Goal: Information Seeking & Learning: Learn about a topic

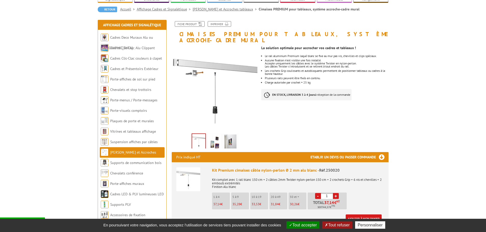
scroll to position [51, 0]
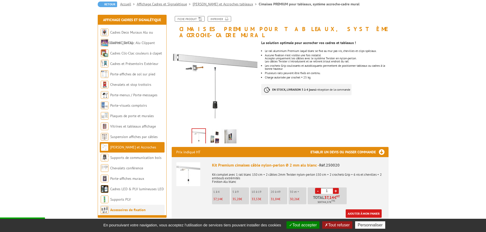
click at [119, 209] on link "Accessoires de fixation" at bounding box center [127, 210] width 35 height 5
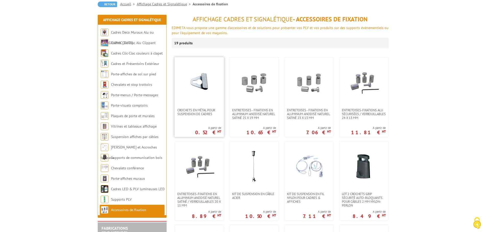
click at [200, 87] on img at bounding box center [199, 83] width 36 height 36
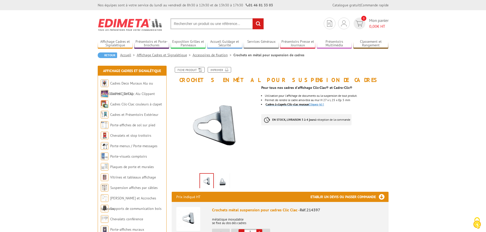
click at [316, 104] on link "Cadres à clapets Clic-clac muraux Cliquez-ici !" at bounding box center [295, 105] width 58 height 4
click at [114, 125] on link "Porte-affiches de sol sur pied" at bounding box center [133, 125] width 46 height 5
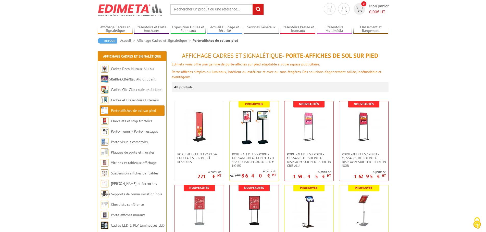
scroll to position [51, 0]
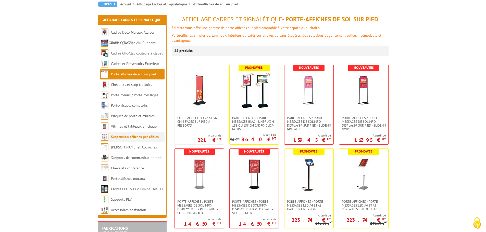
click at [123, 136] on link "Suspension affiches par câbles" at bounding box center [135, 137] width 48 height 5
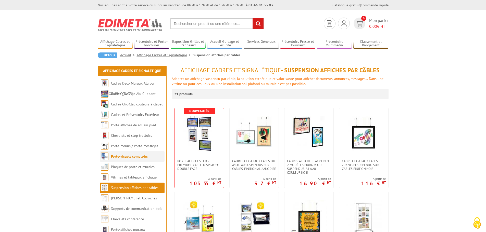
click at [116, 156] on link "Porte-visuels comptoirs" at bounding box center [129, 156] width 37 height 5
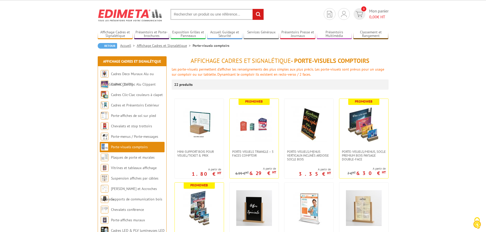
scroll to position [26, 0]
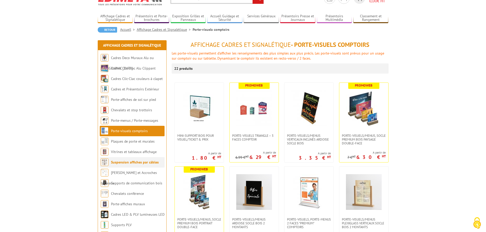
click at [125, 162] on link "Suspension affiches par câbles" at bounding box center [135, 162] width 48 height 5
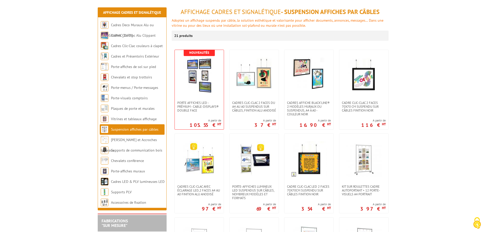
scroll to position [77, 0]
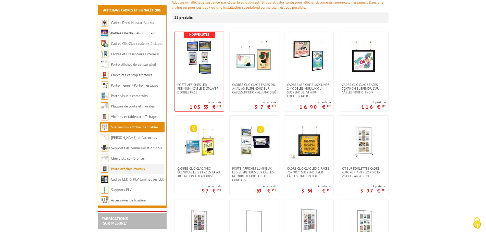
click at [120, 170] on link "Porte-affiches muraux" at bounding box center [128, 169] width 34 height 5
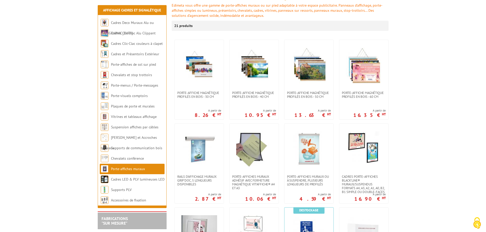
scroll to position [77, 0]
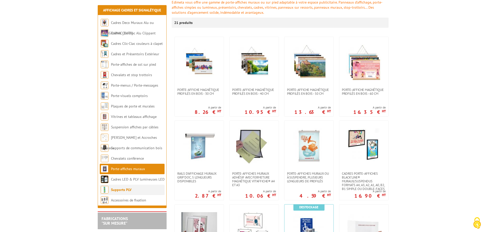
click at [116, 190] on link "Supports PLV" at bounding box center [121, 190] width 20 height 5
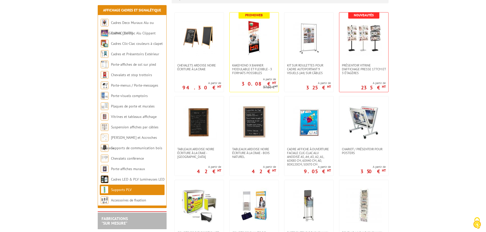
scroll to position [102, 0]
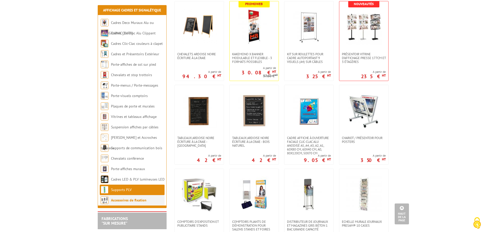
click at [116, 200] on link "Accessoires de fixation" at bounding box center [128, 200] width 35 height 5
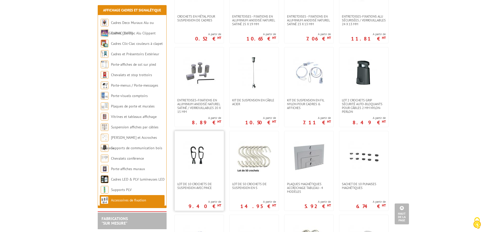
scroll to position [153, 0]
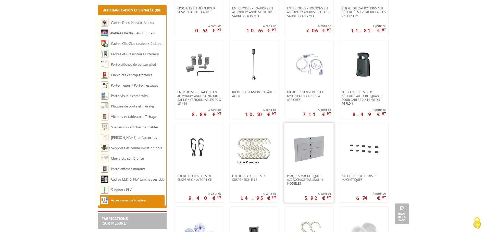
click at [304, 152] on img at bounding box center [309, 149] width 36 height 36
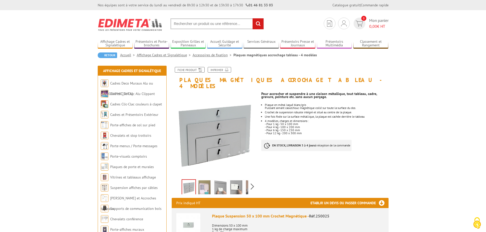
click at [218, 184] on img at bounding box center [220, 189] width 12 height 16
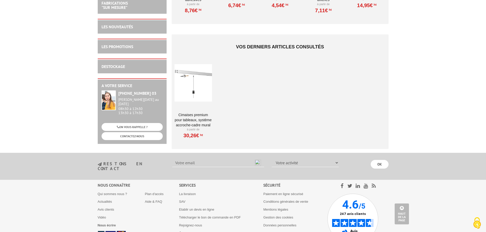
scroll to position [561, 0]
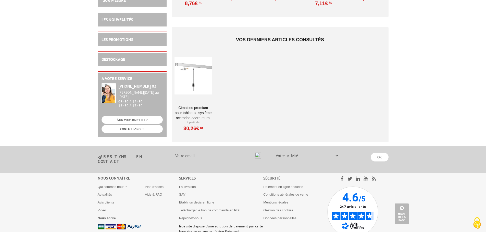
click at [193, 74] on div at bounding box center [192, 76] width 37 height 51
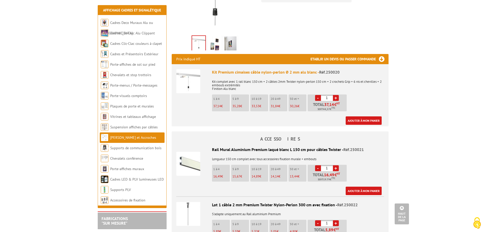
scroll to position [153, 0]
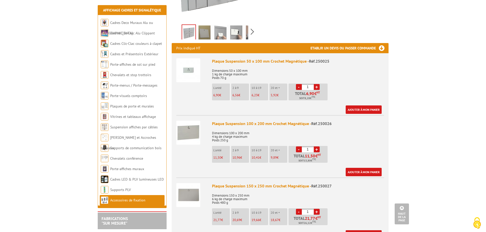
scroll to position [153, 0]
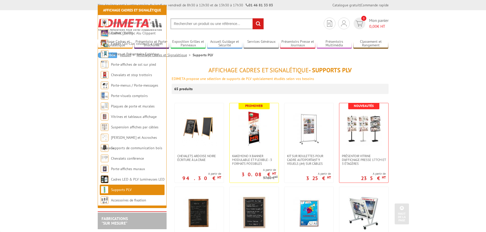
scroll to position [102, 0]
